Goal: Information Seeking & Learning: Learn about a topic

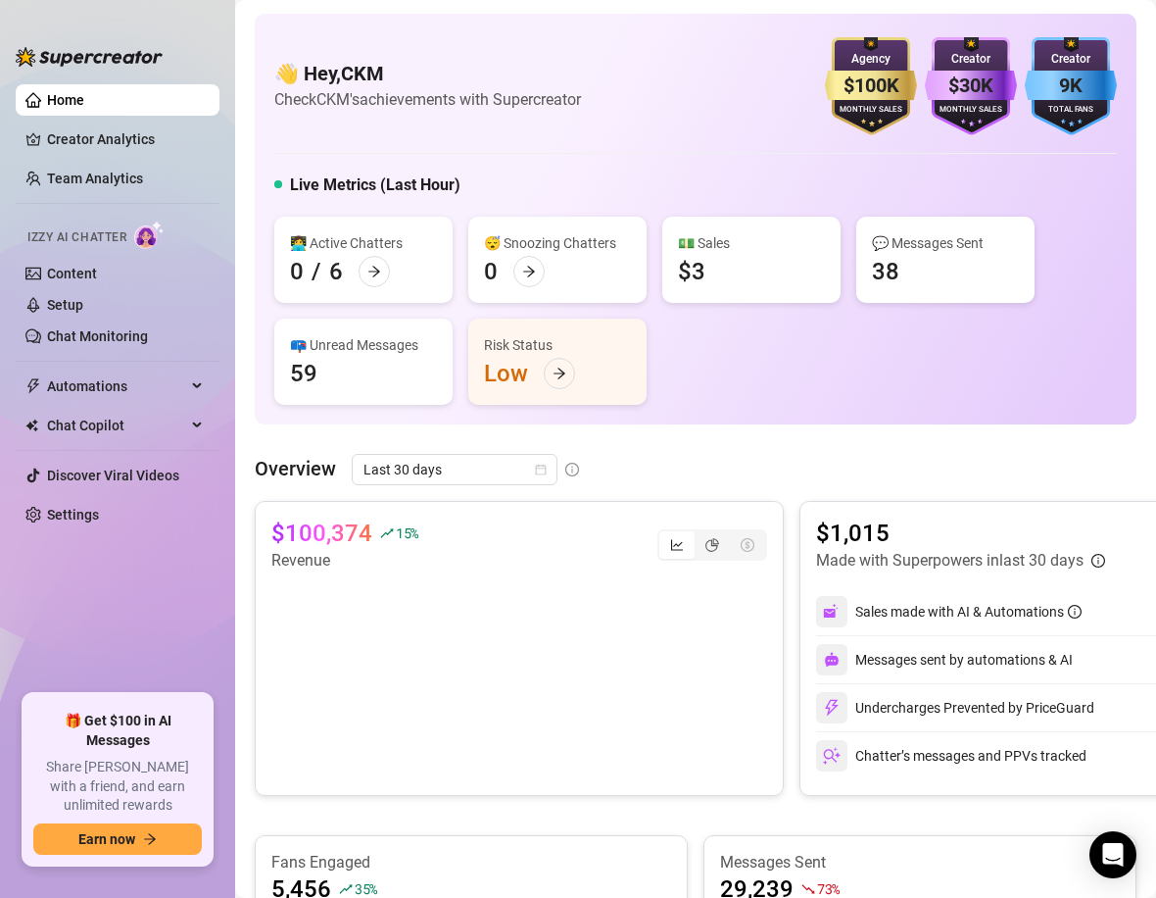
scroll to position [659, 0]
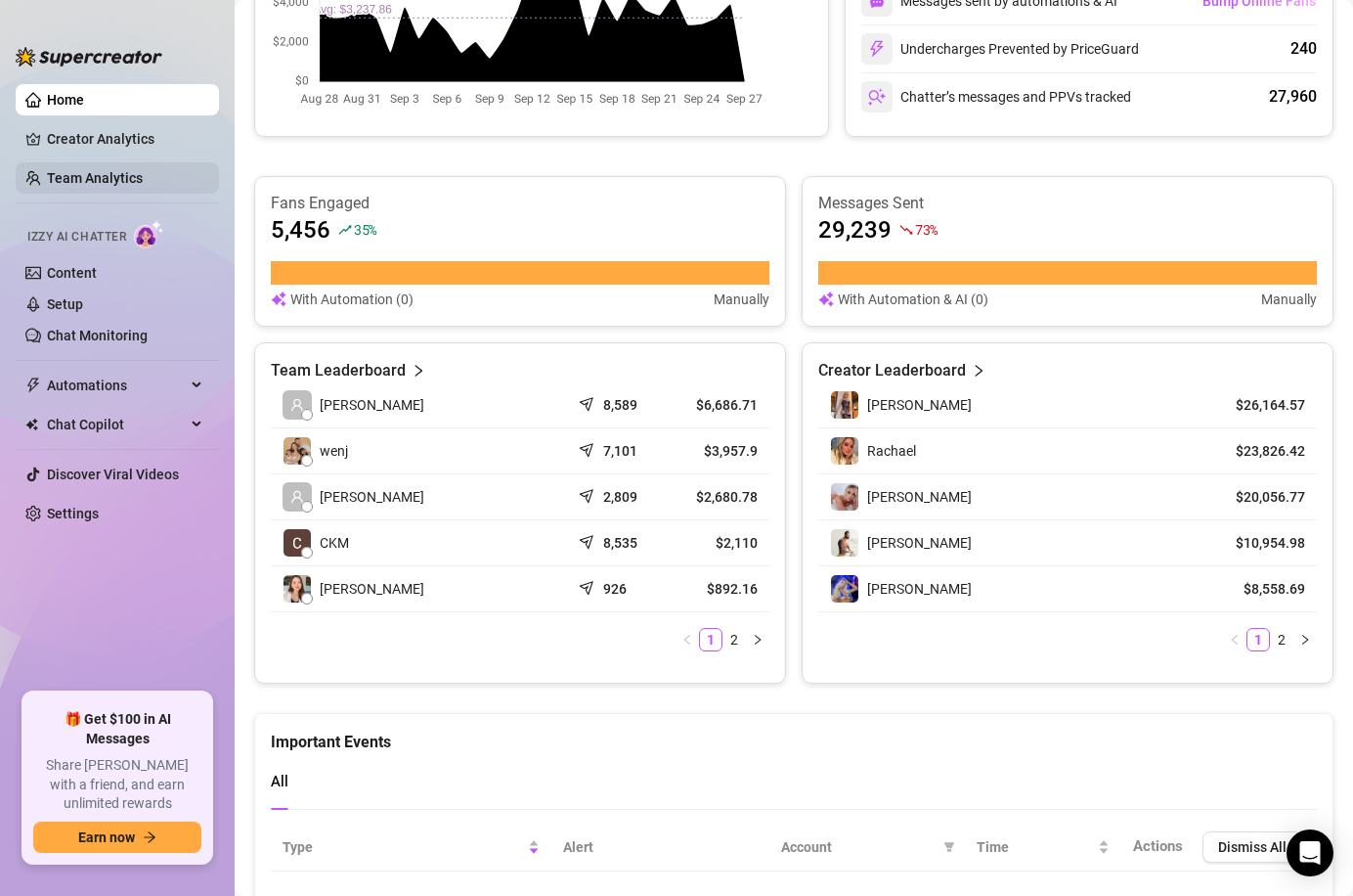
click at [119, 171] on link "Team Analytics" at bounding box center [95, 179] width 96 height 16
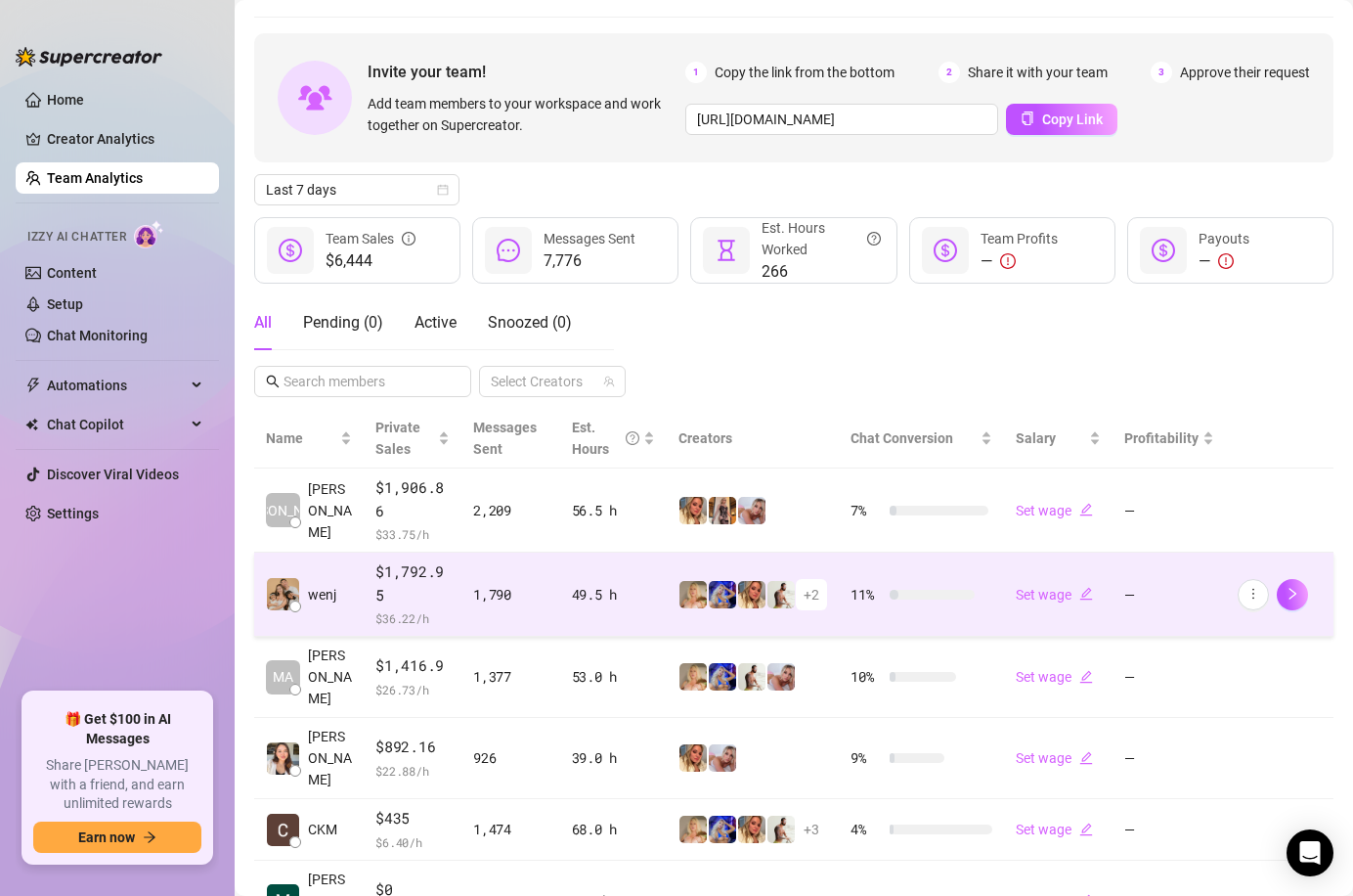
scroll to position [56, 0]
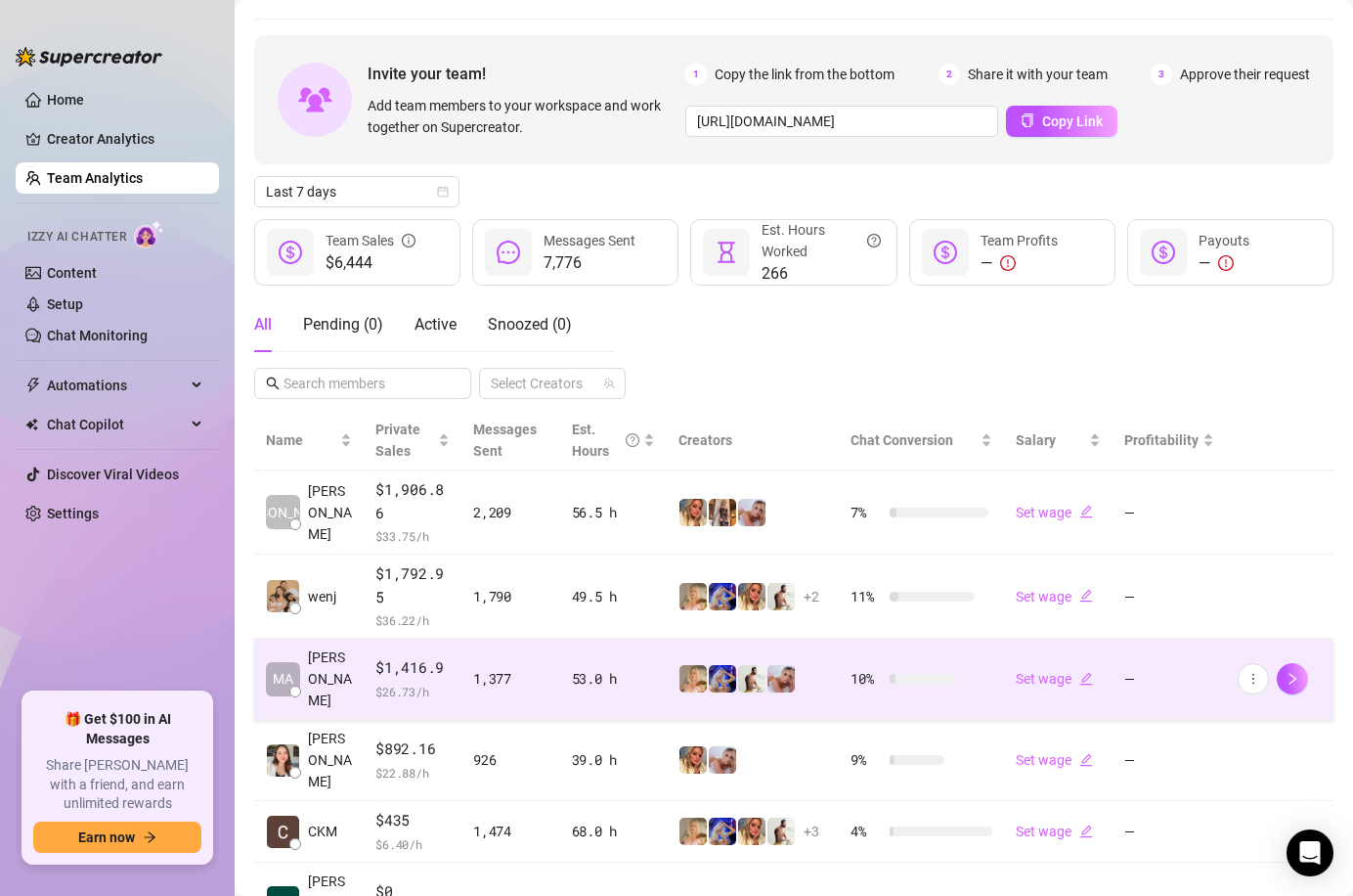
click at [514, 668] on div "1,377" at bounding box center [510, 678] width 75 height 22
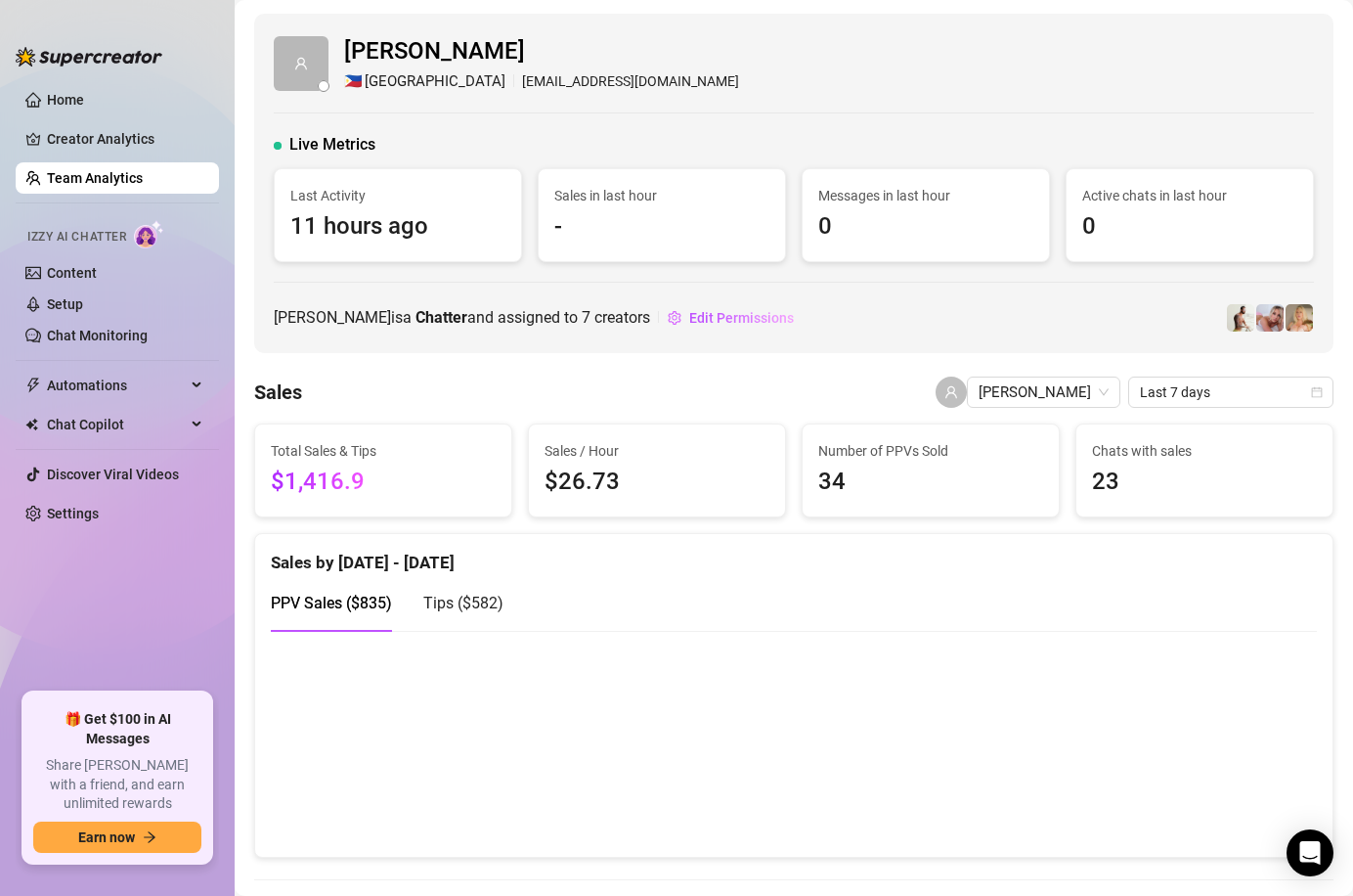
click at [88, 173] on link "Team Analytics" at bounding box center [95, 179] width 96 height 16
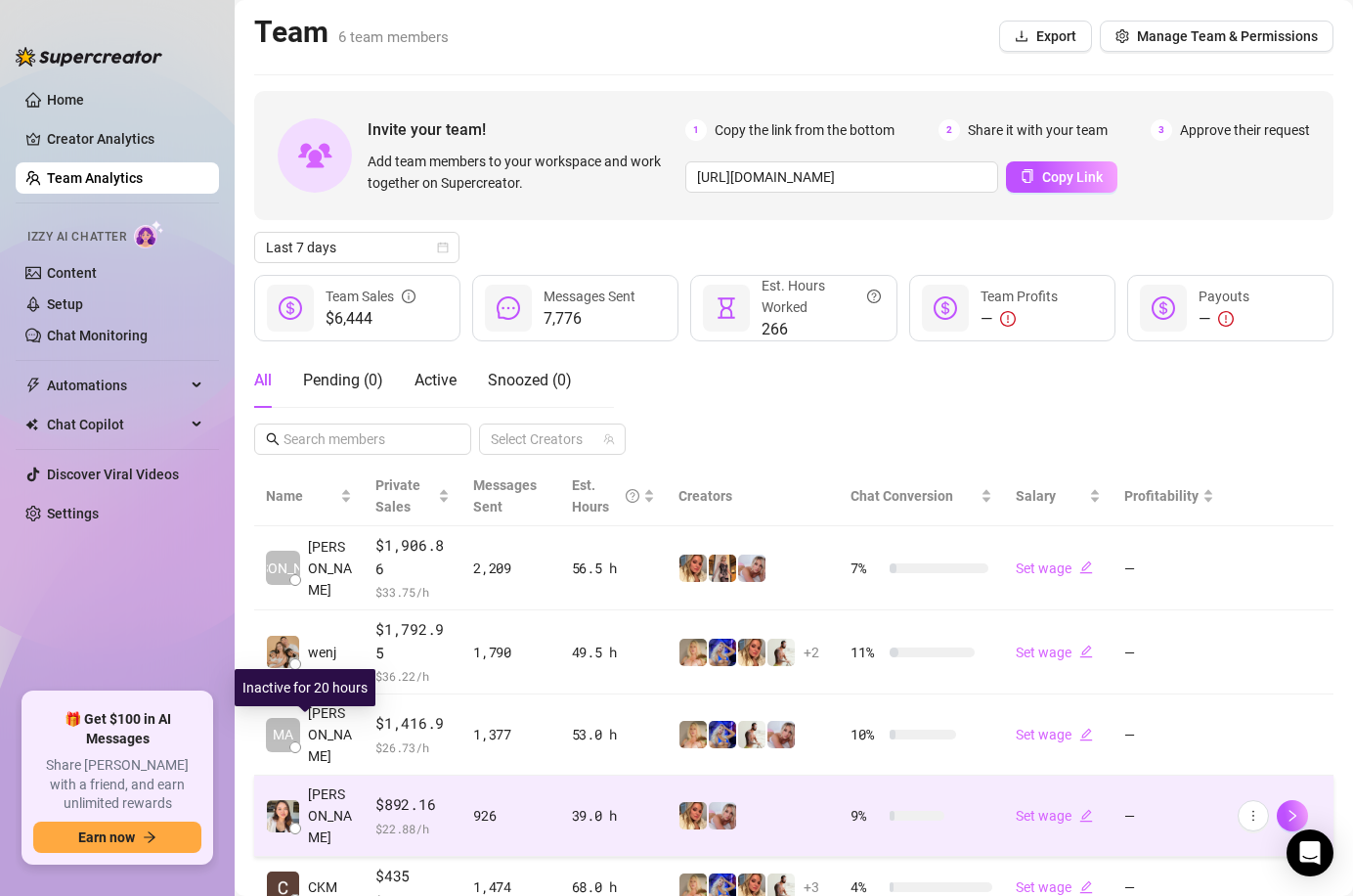
click at [326, 783] on span "[PERSON_NAME]" at bounding box center [330, 815] width 44 height 65
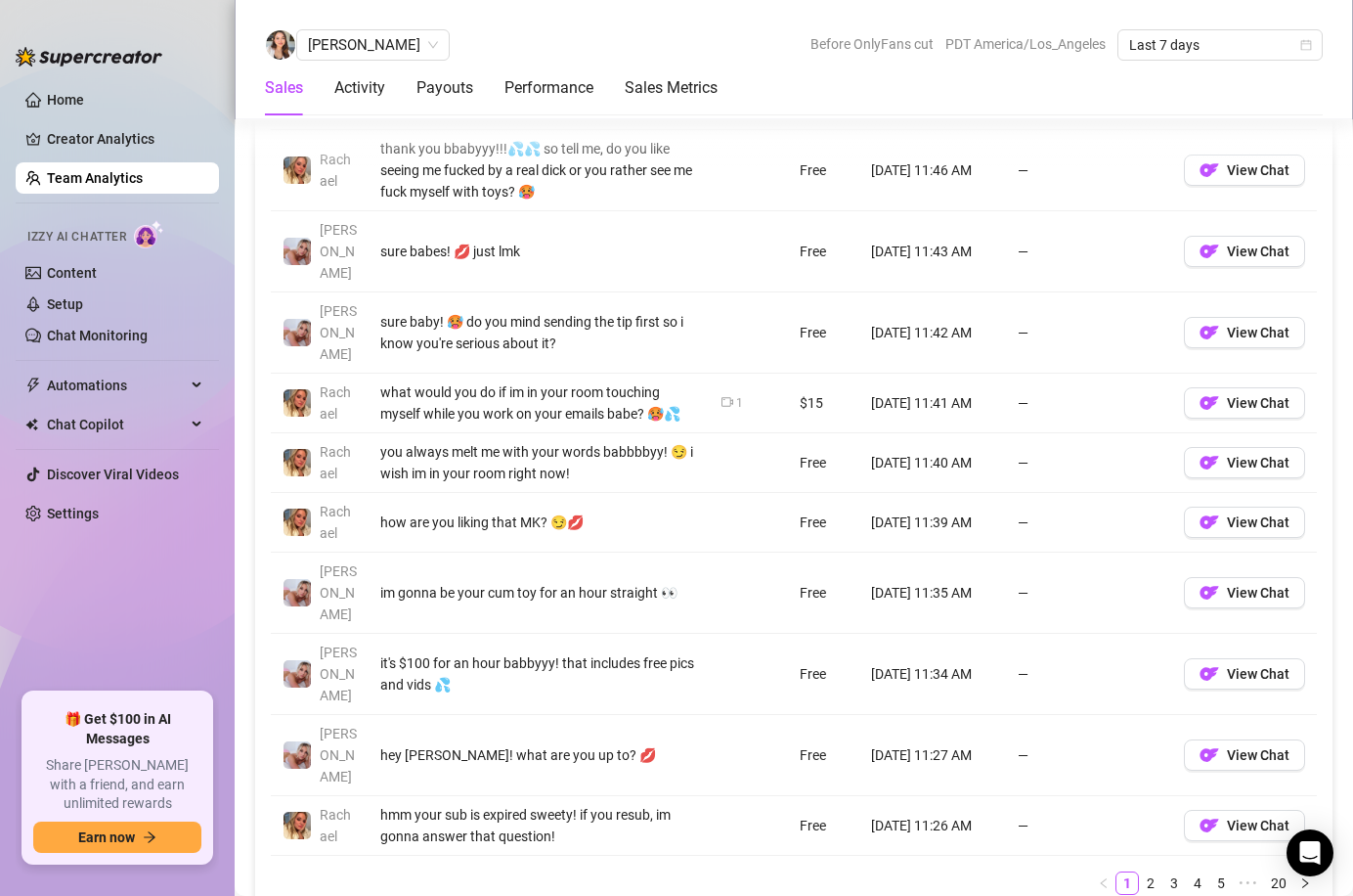
scroll to position [1472, 0]
click at [1152, 871] on link "2" at bounding box center [1151, 882] width 22 height 22
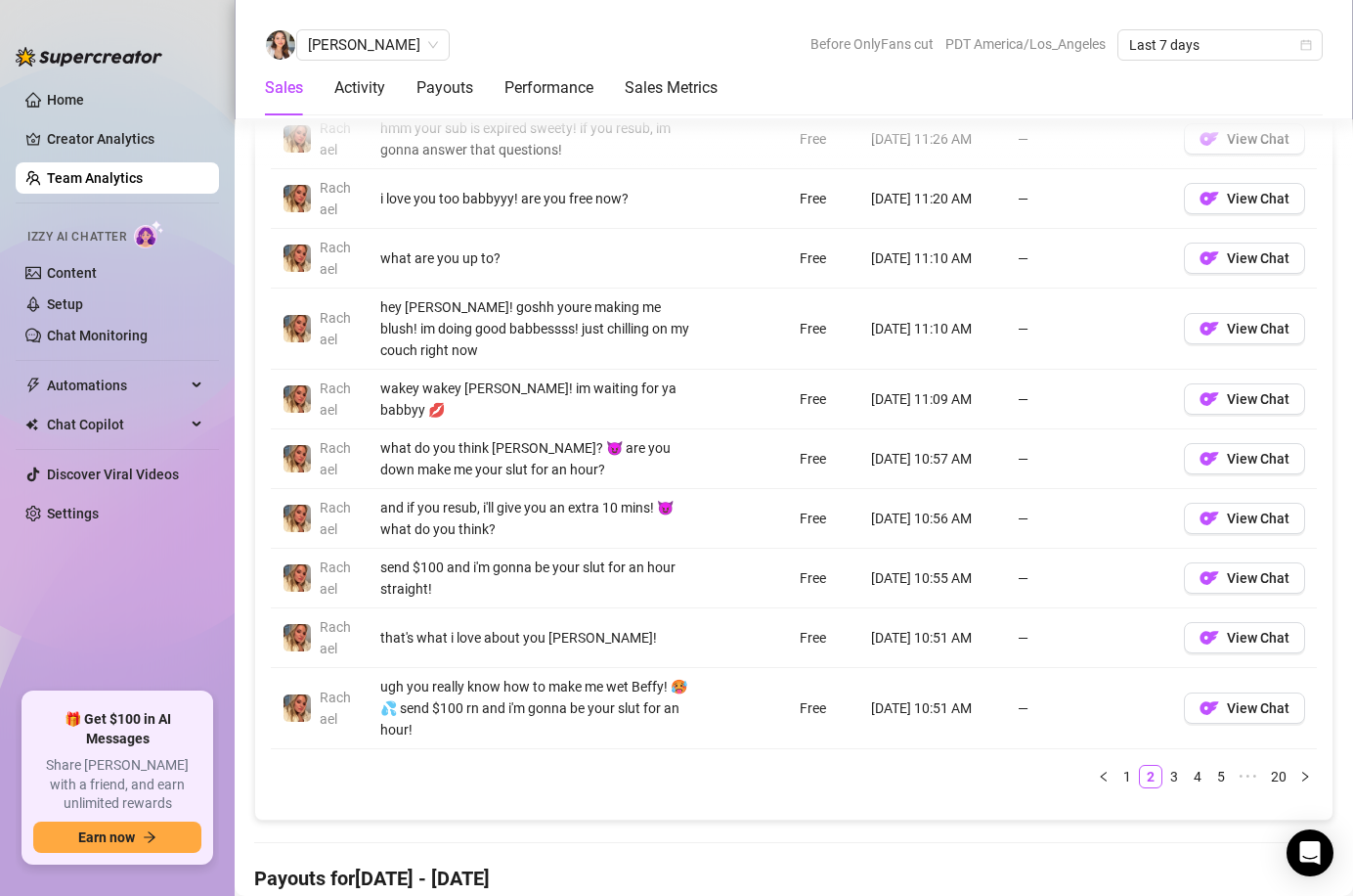
scroll to position [1548, 0]
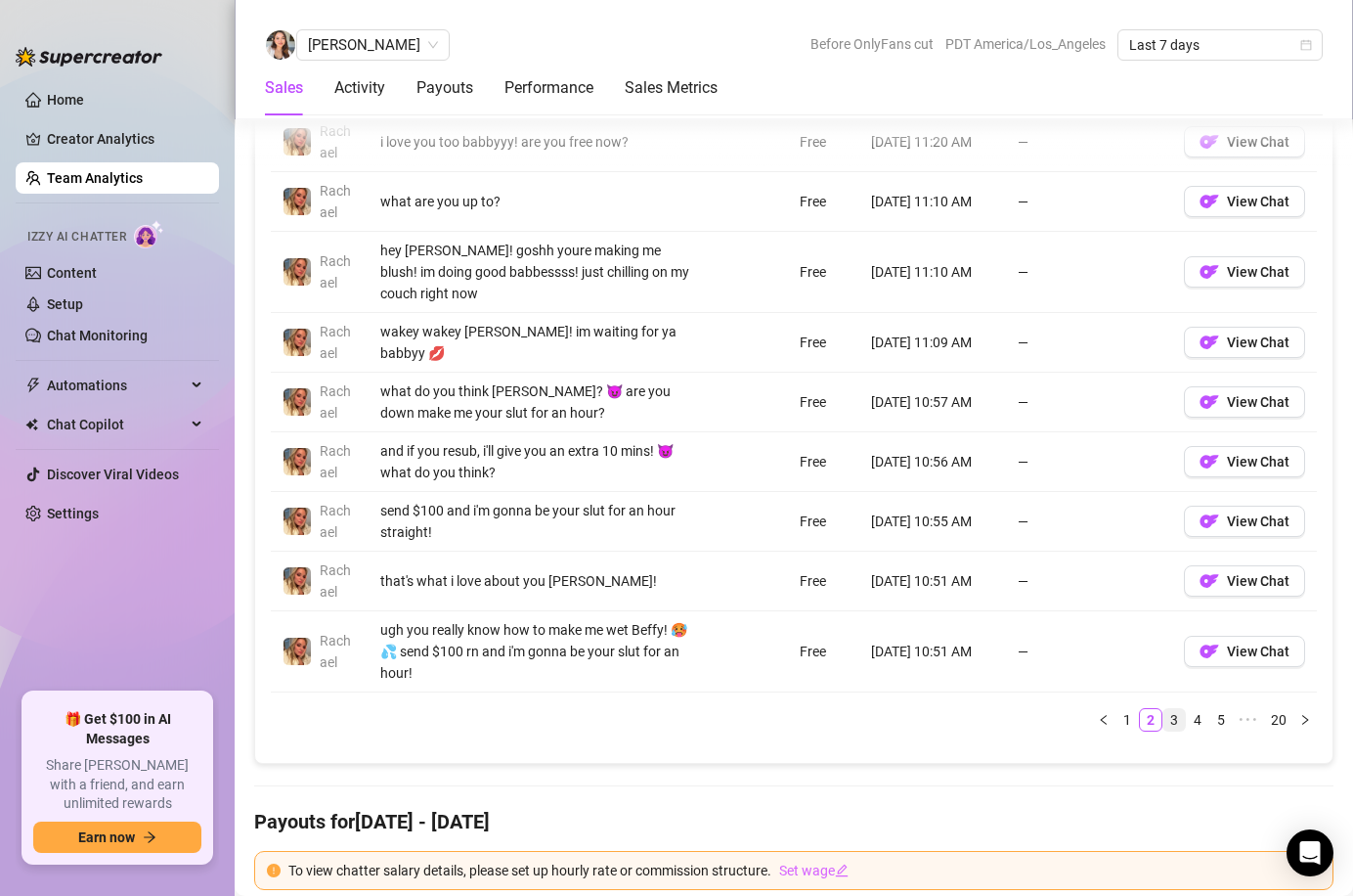
click at [1152, 709] on link "3" at bounding box center [1174, 720] width 22 height 22
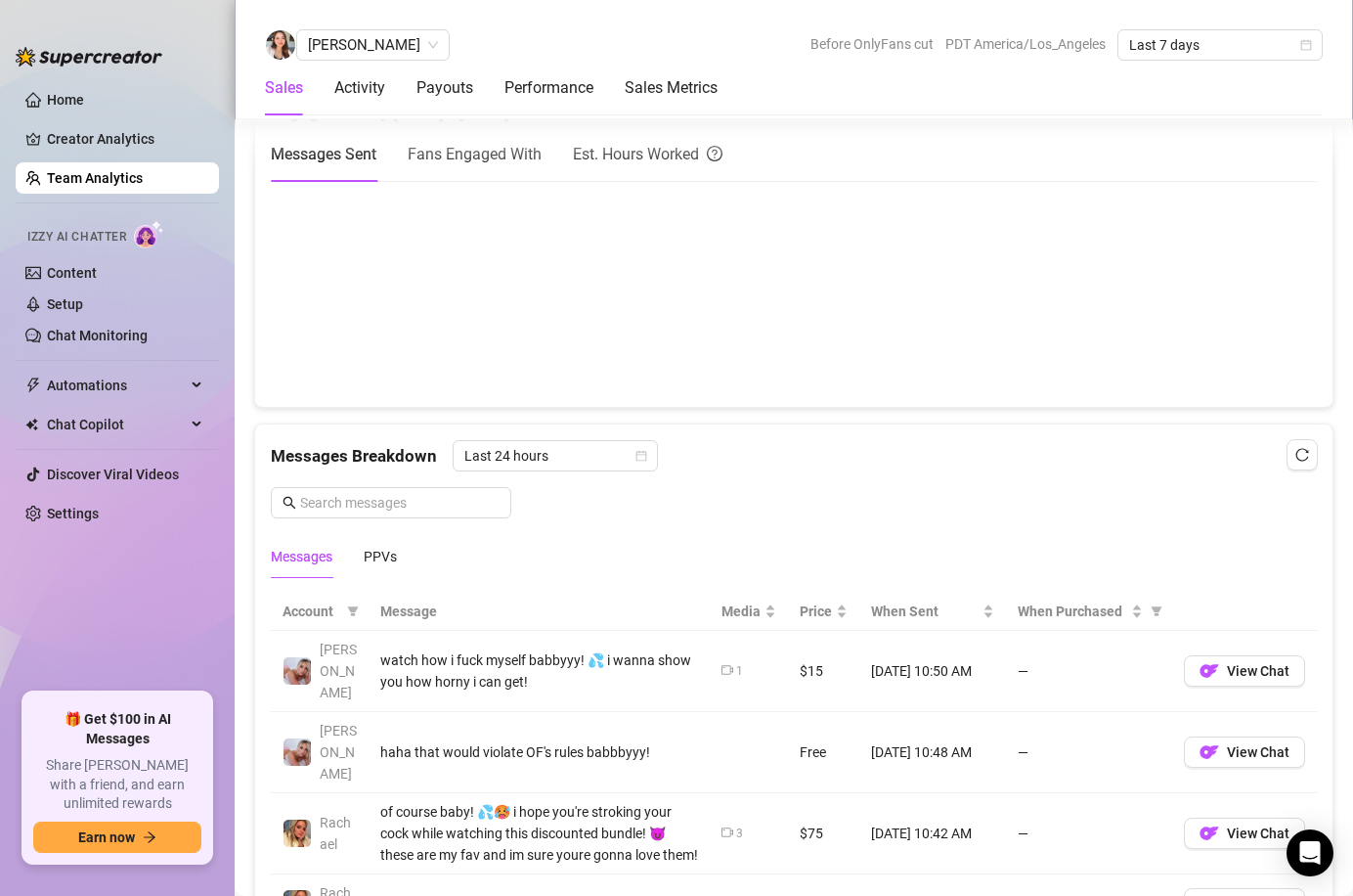
scroll to position [966, 0]
